Goal: Find specific page/section

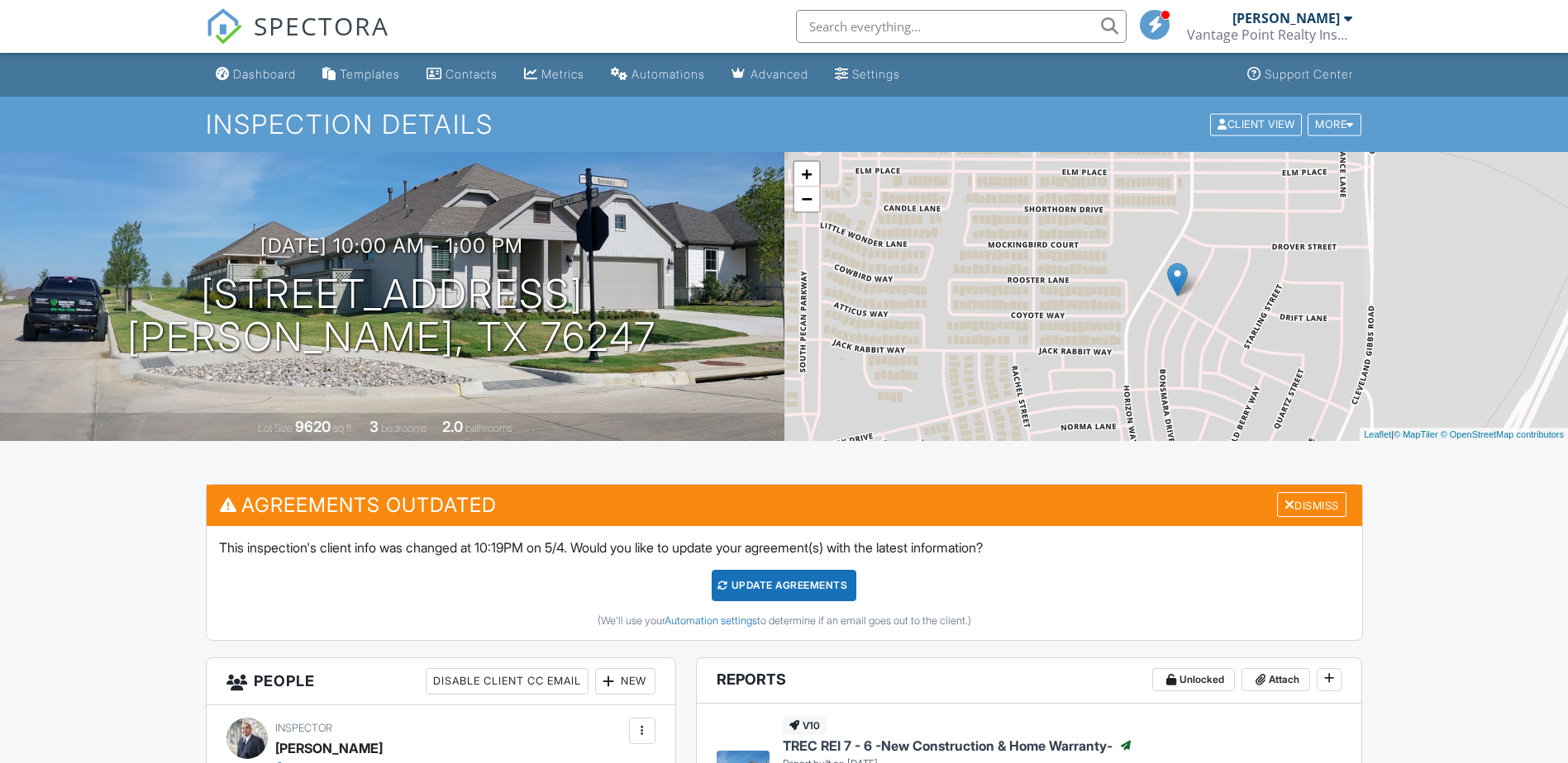
click at [1350, 17] on div at bounding box center [1348, 18] width 9 height 13
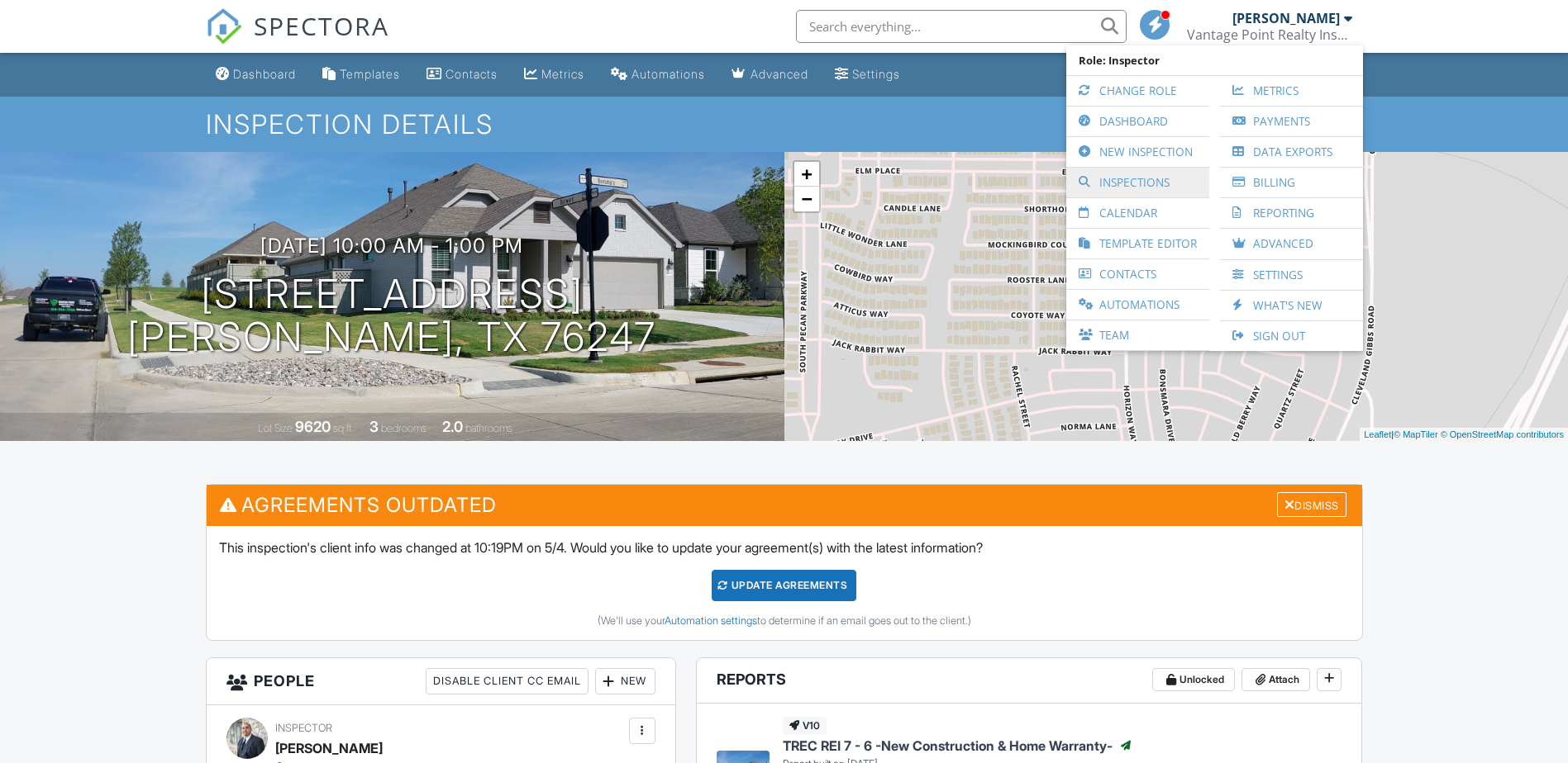
click at [1133, 178] on link "Inspections" at bounding box center [1138, 182] width 127 height 30
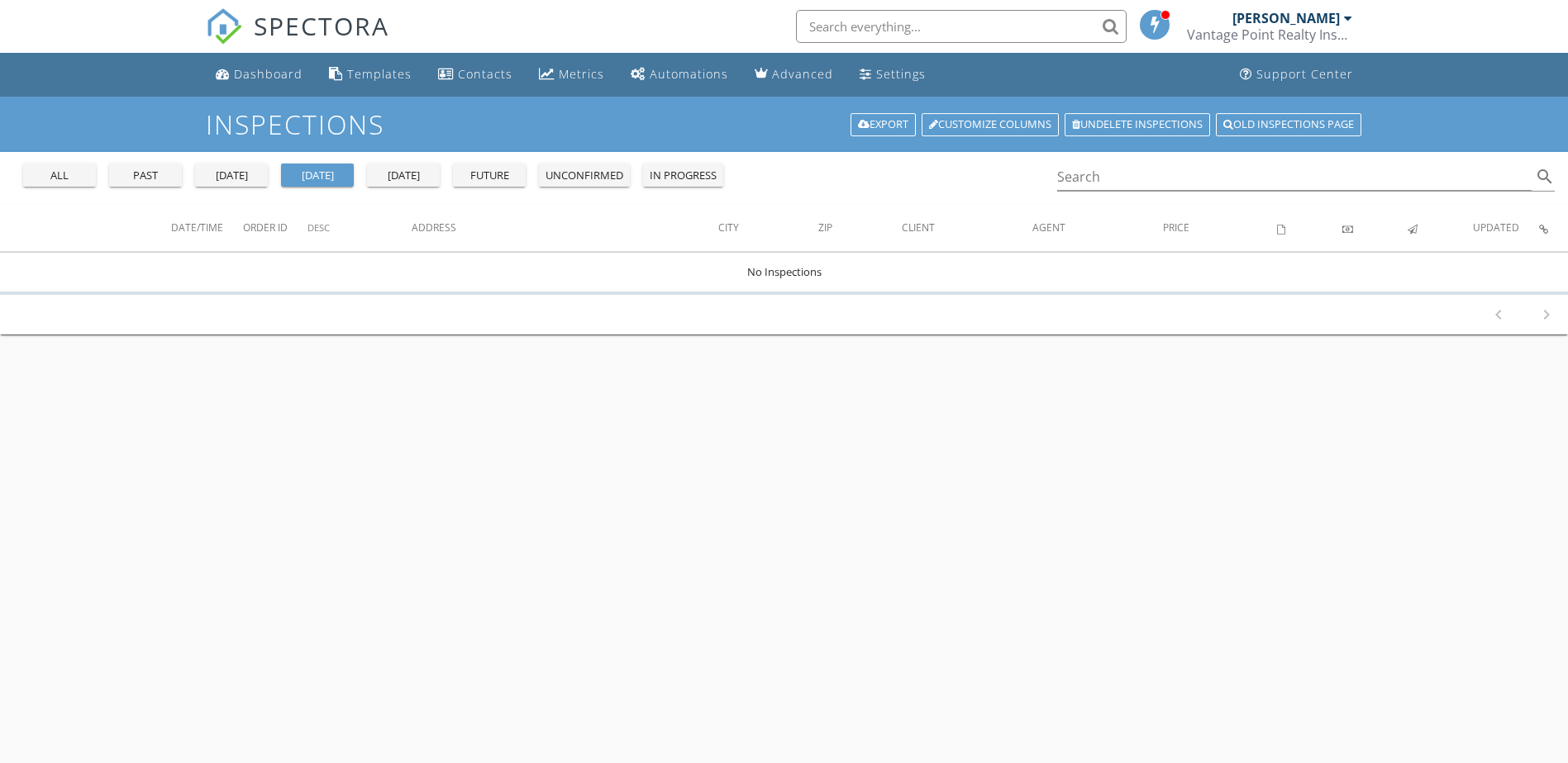
click at [104, 167] on div "all past yesterday today tomorrow future unconfirmed in progress" at bounding box center [373, 172] width 714 height 39
drag, startPoint x: 118, startPoint y: 170, endPoint x: 158, endPoint y: 192, distance: 45.7
click at [121, 174] on div "past" at bounding box center [146, 175] width 60 height 16
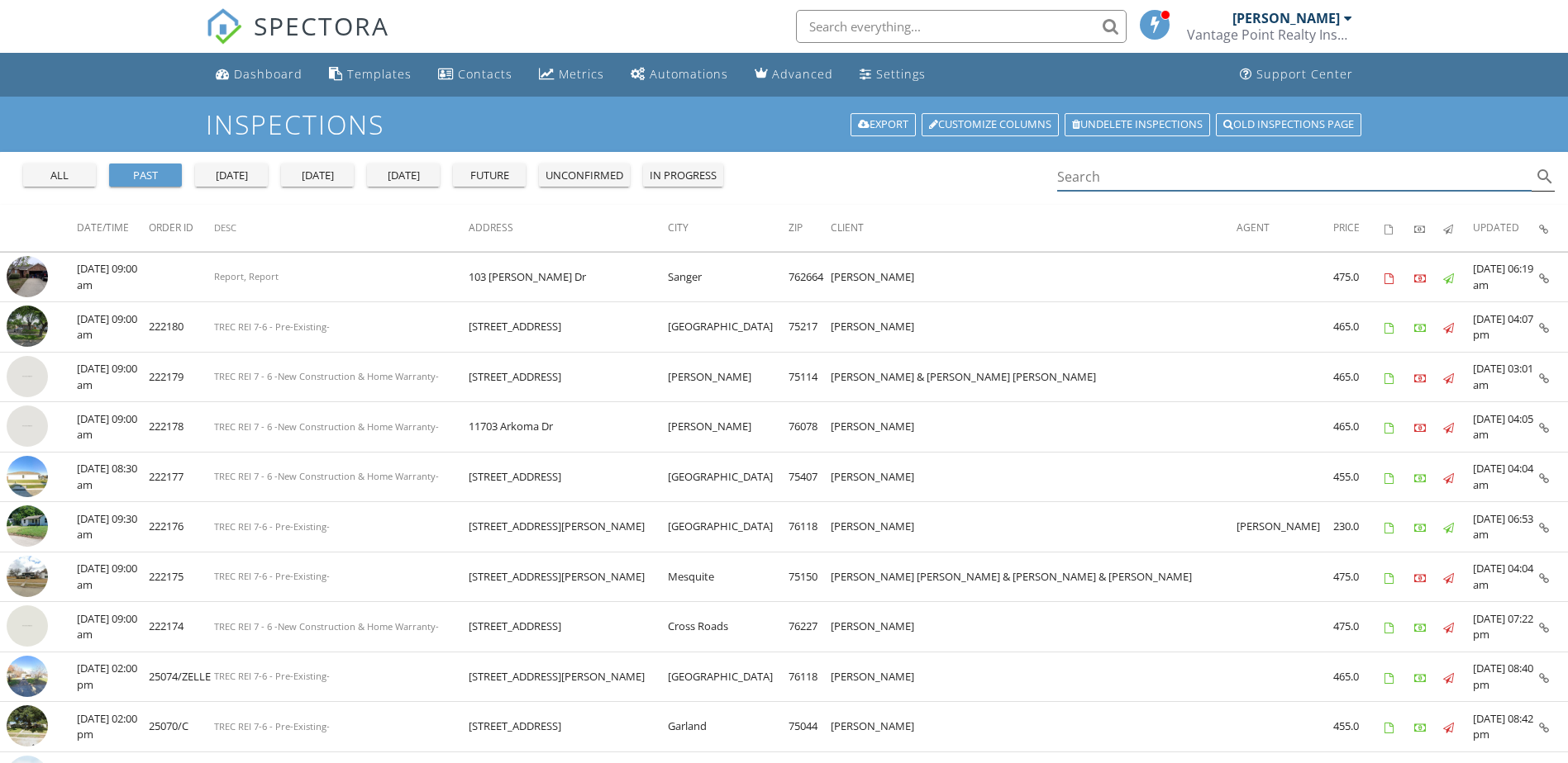
click at [1147, 180] on input "Search" at bounding box center [1294, 177] width 475 height 27
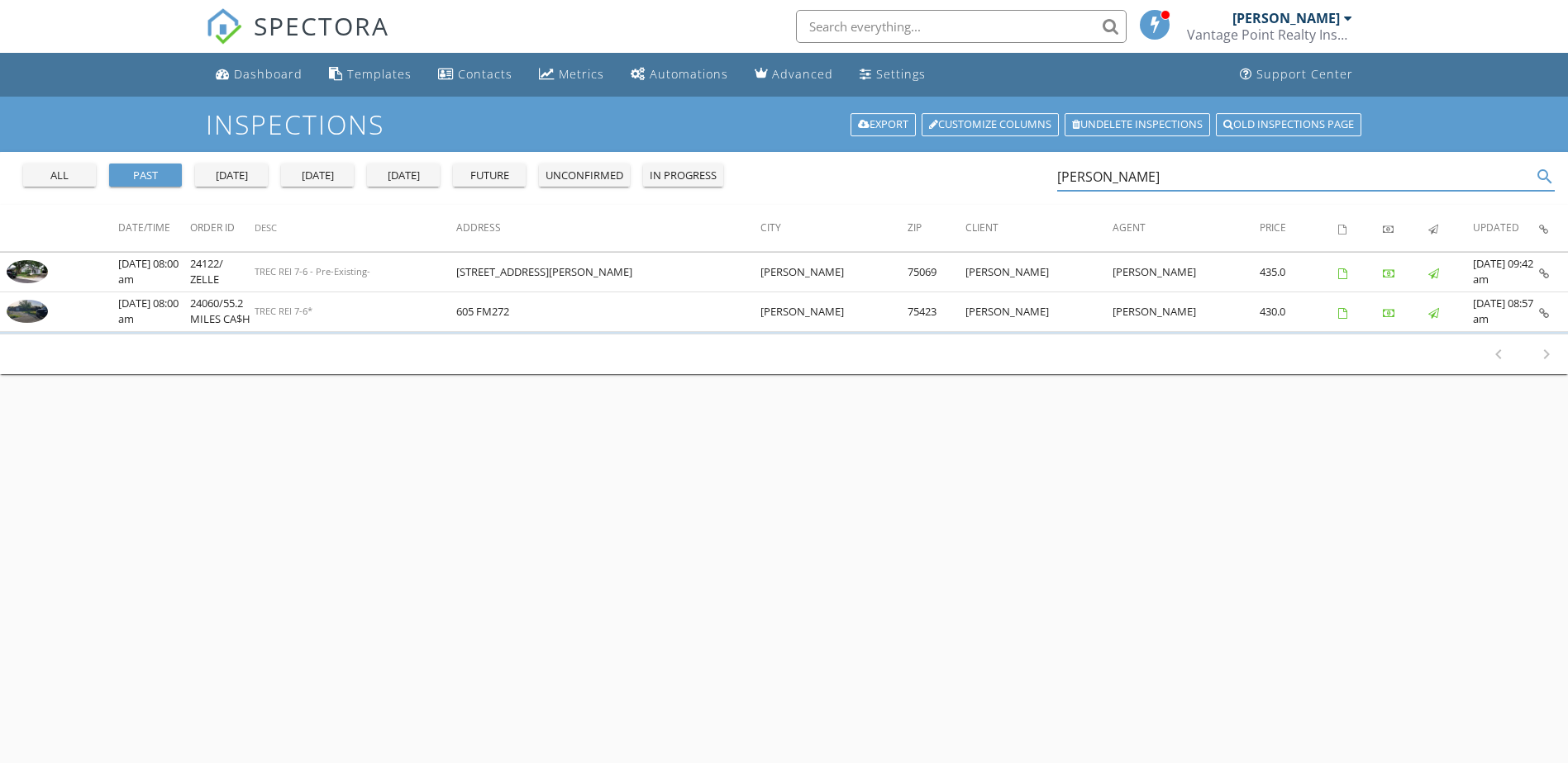
type input "robbie"
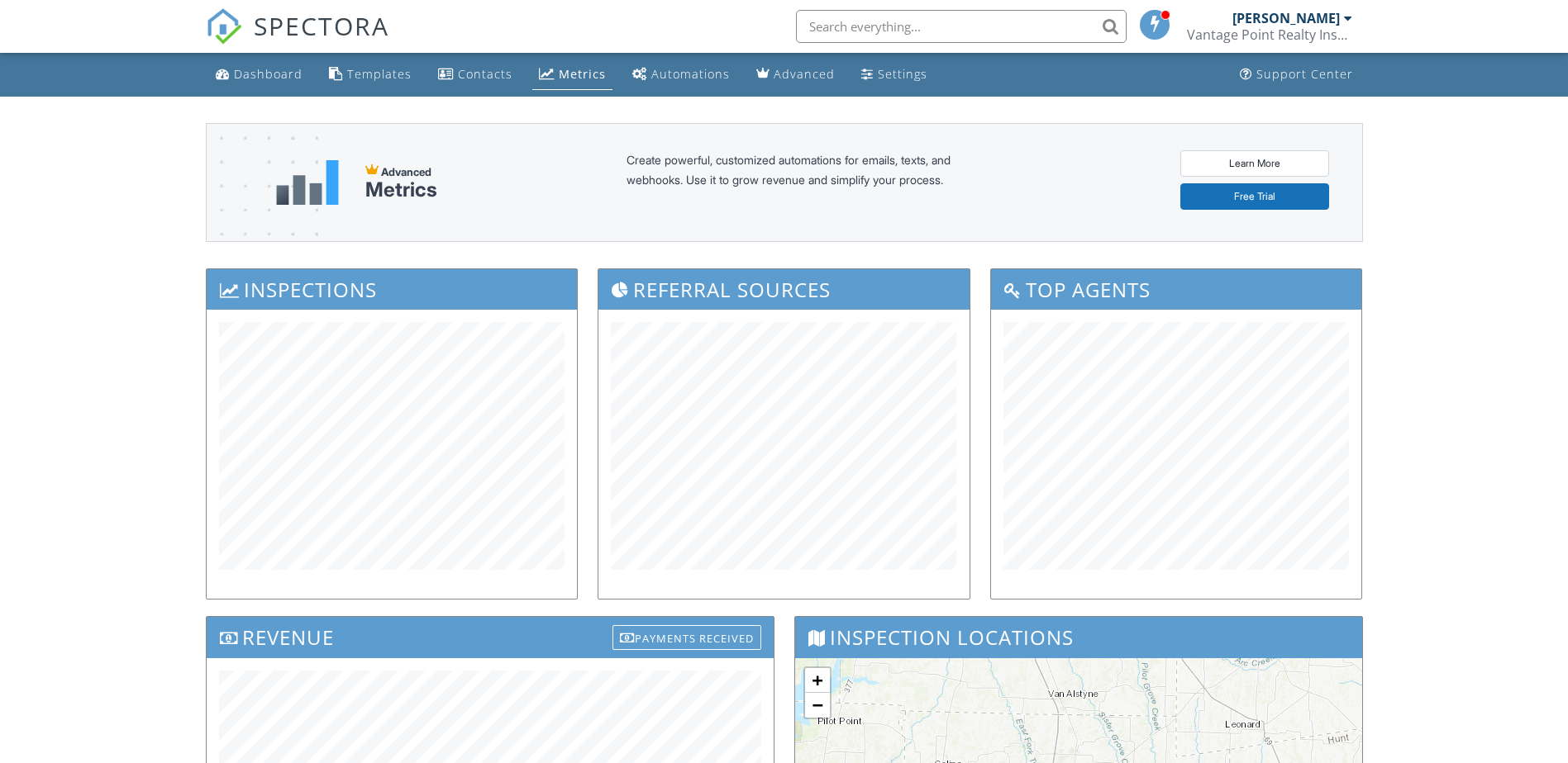
click at [1354, 23] on link "[PERSON_NAME] Vantage Point Realty Inspections" at bounding box center [1272, 27] width 169 height 53
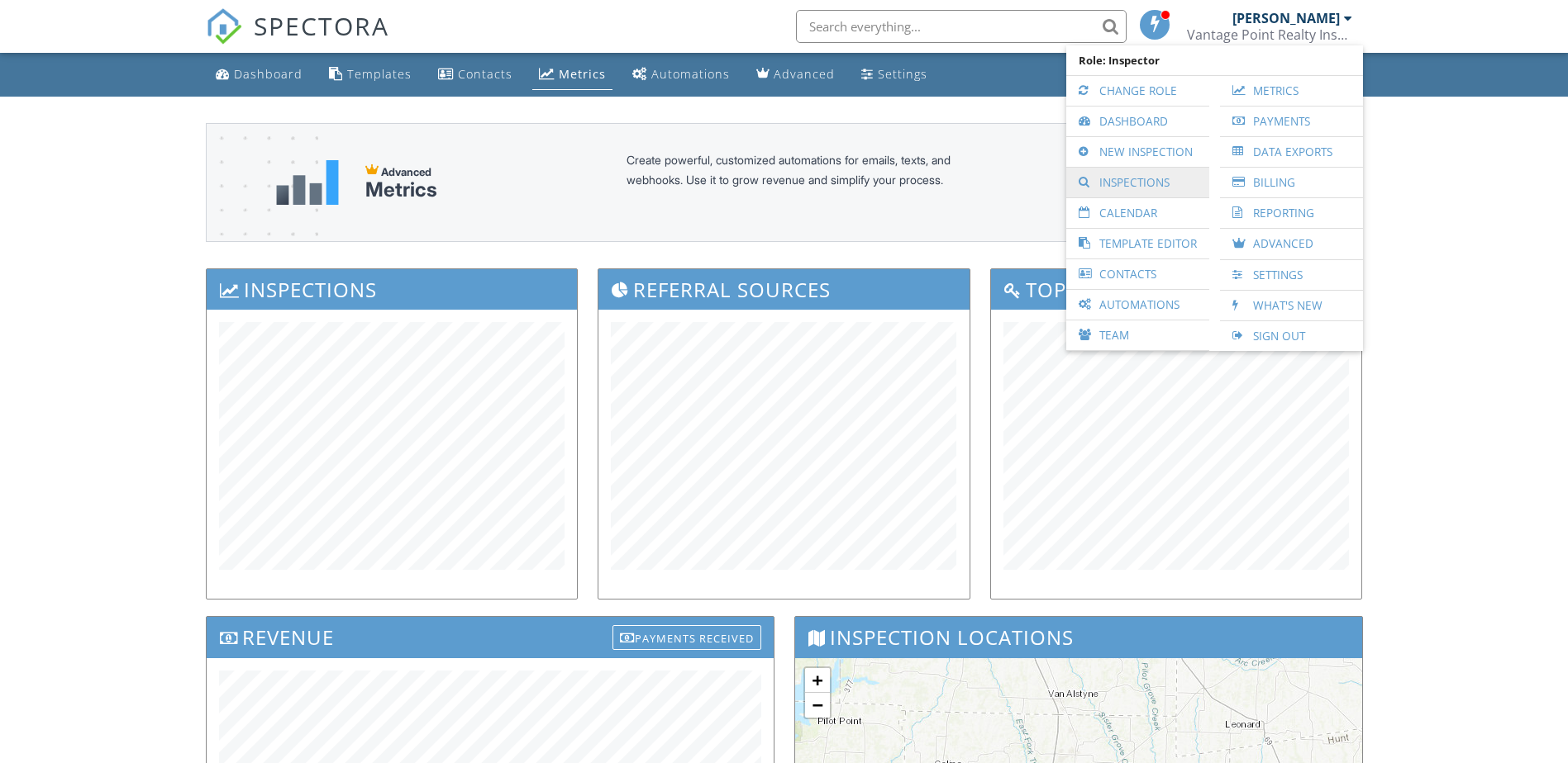
click at [1137, 186] on link "Inspections" at bounding box center [1138, 182] width 127 height 30
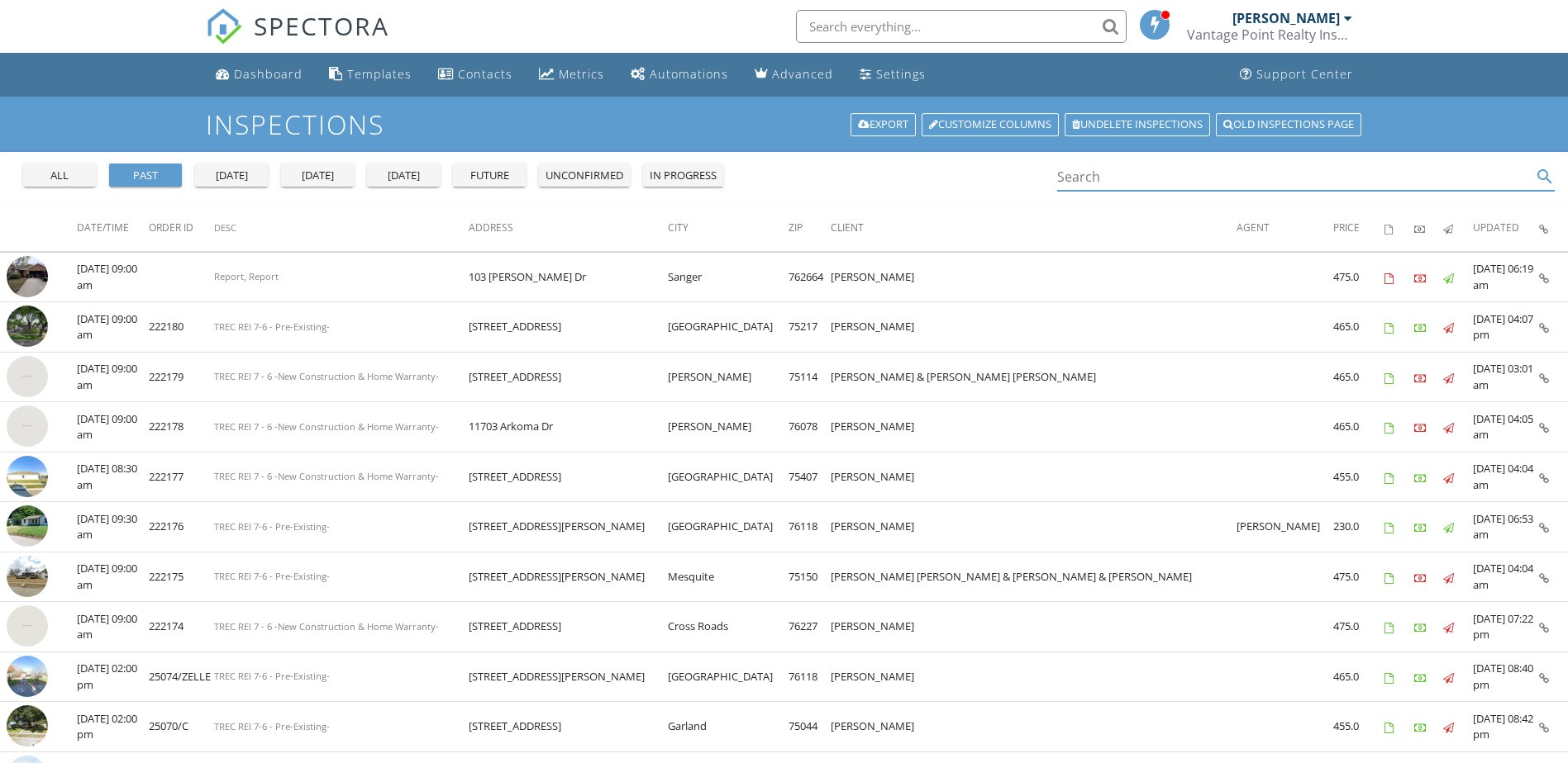
click at [1121, 170] on input "Search" at bounding box center [1294, 177] width 475 height 27
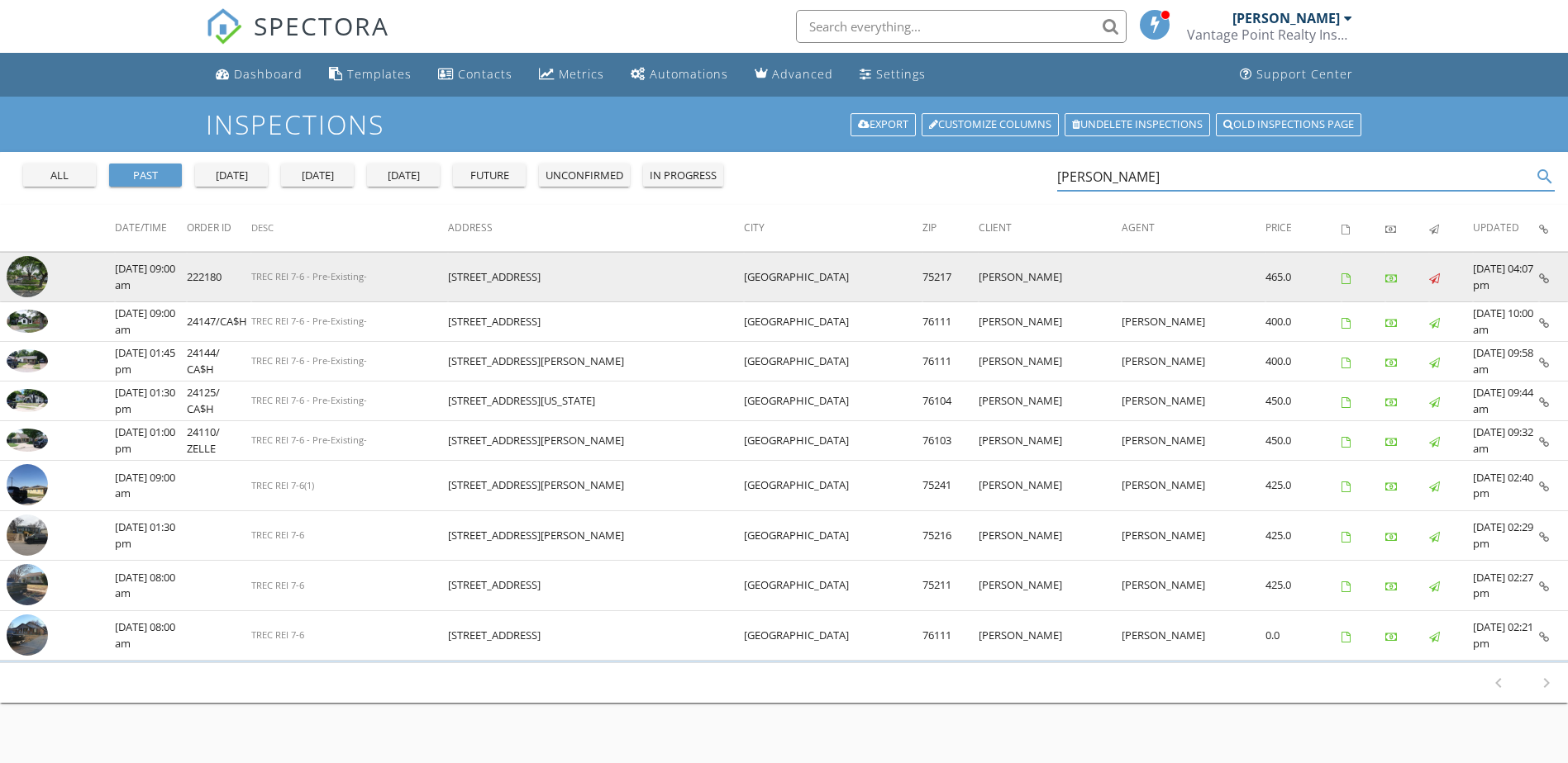
type input "pedro"
drag, startPoint x: 492, startPoint y: 280, endPoint x: 597, endPoint y: 277, distance: 105.0
click at [597, 277] on tr "check_box_outline_blank 05/09/2025 09:00 am 222180 TREC REI 7-6 - Pre-Existing-…" at bounding box center [784, 277] width 1568 height 50
copy tr "8637 Grovecrest Dr"
